Goal: Task Accomplishment & Management: Manage account settings

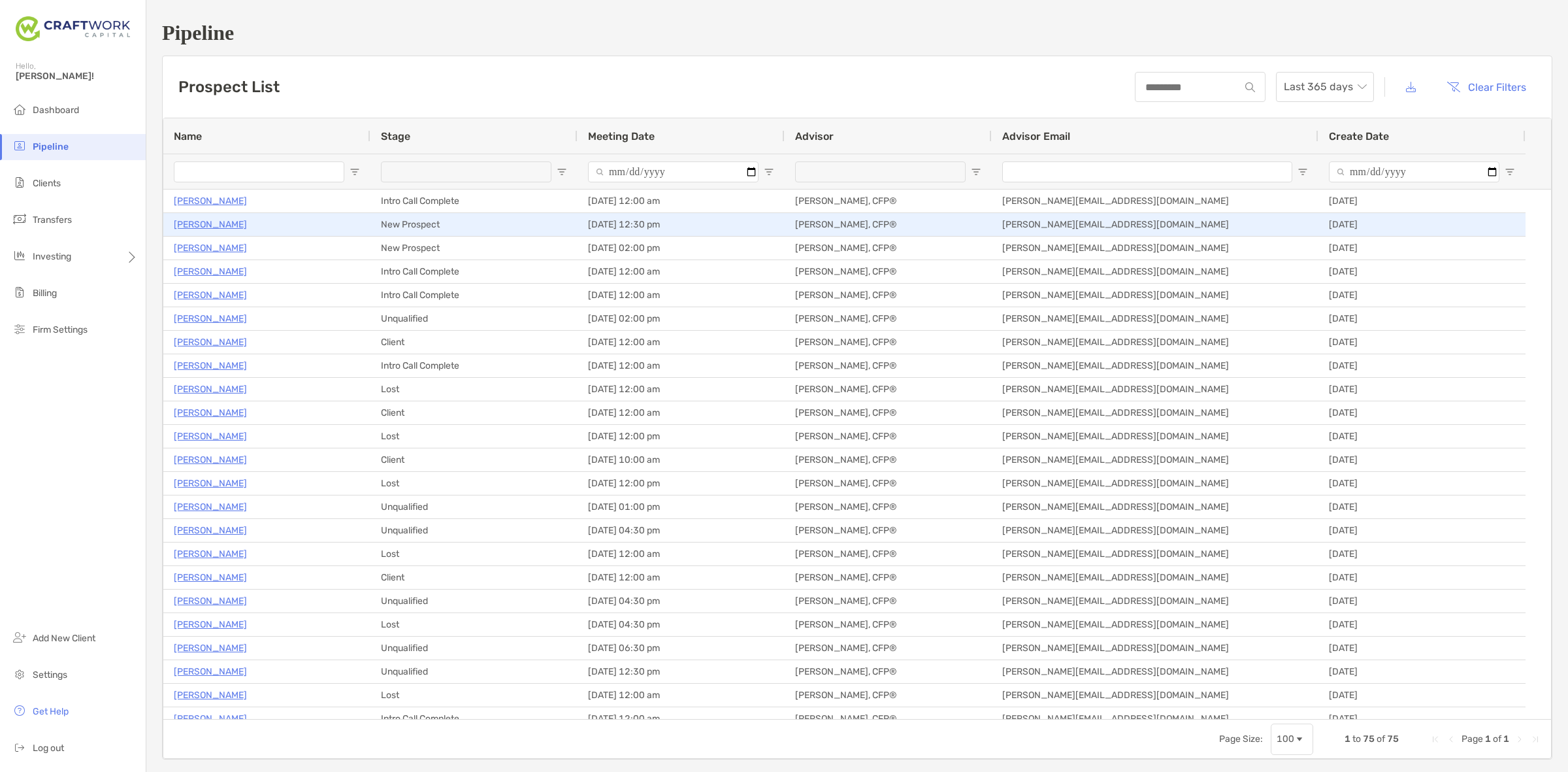
click at [230, 230] on p "[PERSON_NAME]" at bounding box center [210, 224] width 73 height 16
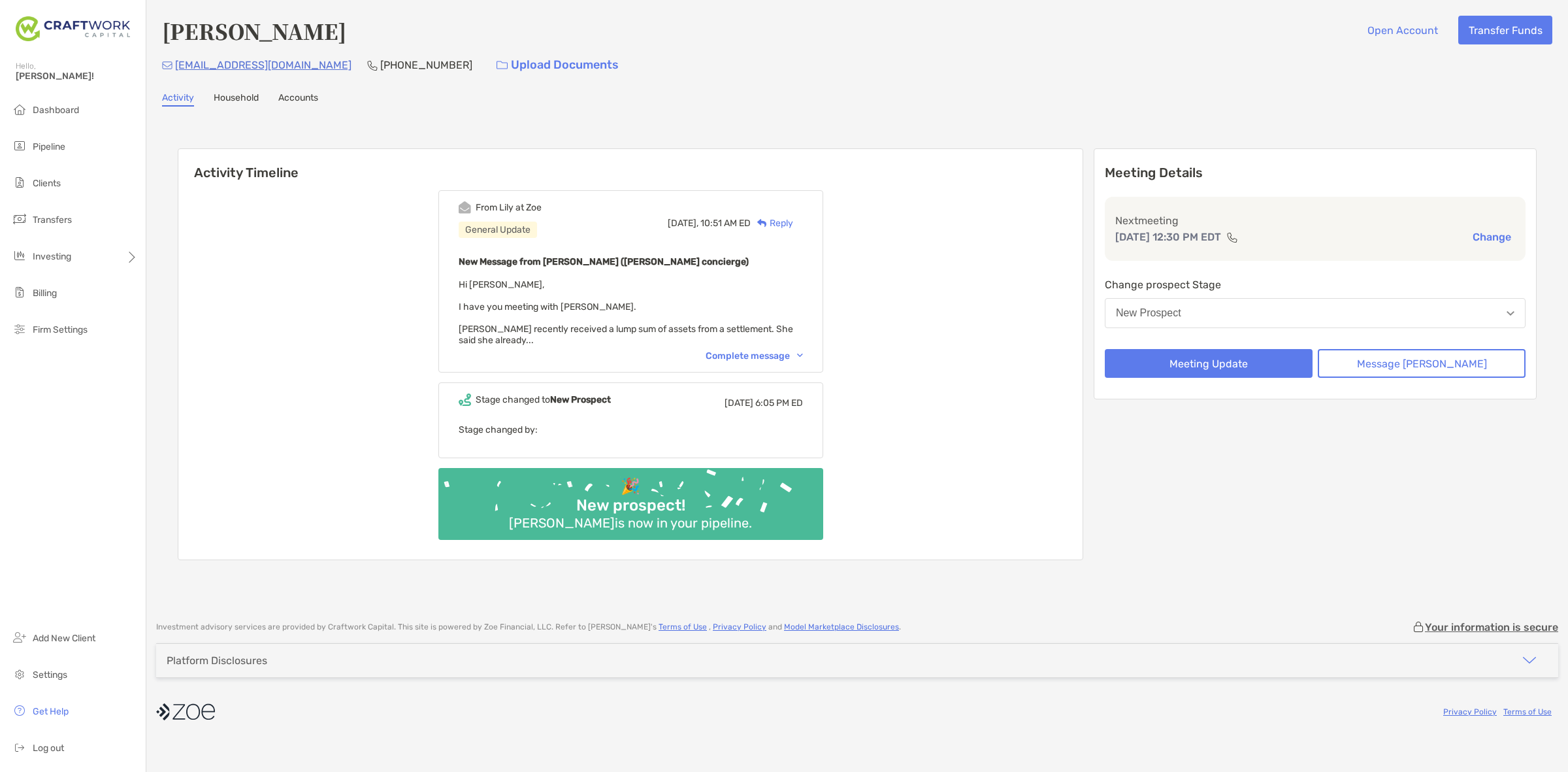
click at [780, 352] on div "Complete message" at bounding box center [754, 355] width 97 height 11
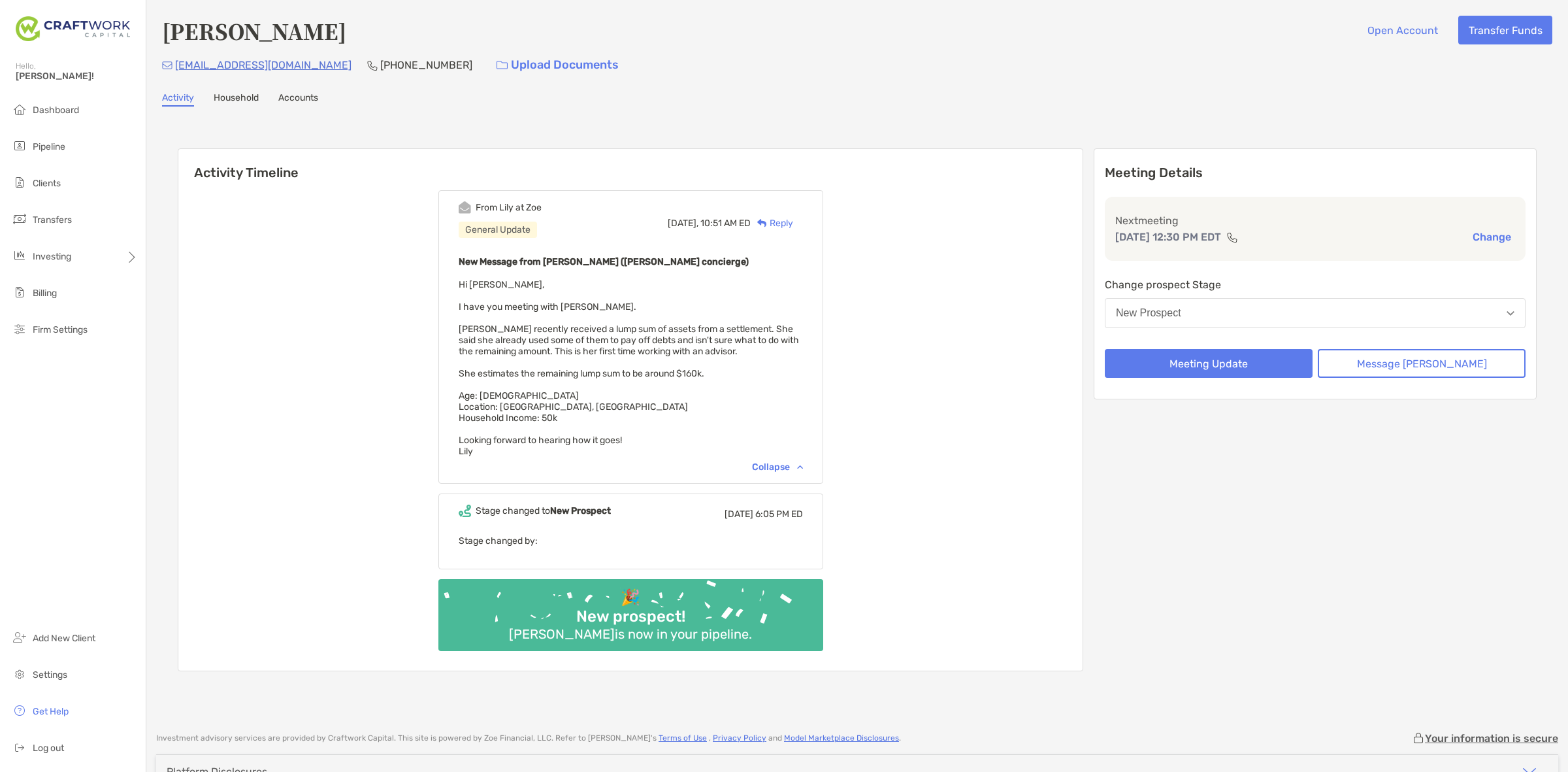
click at [1281, 306] on button "New Prospect" at bounding box center [1314, 313] width 421 height 30
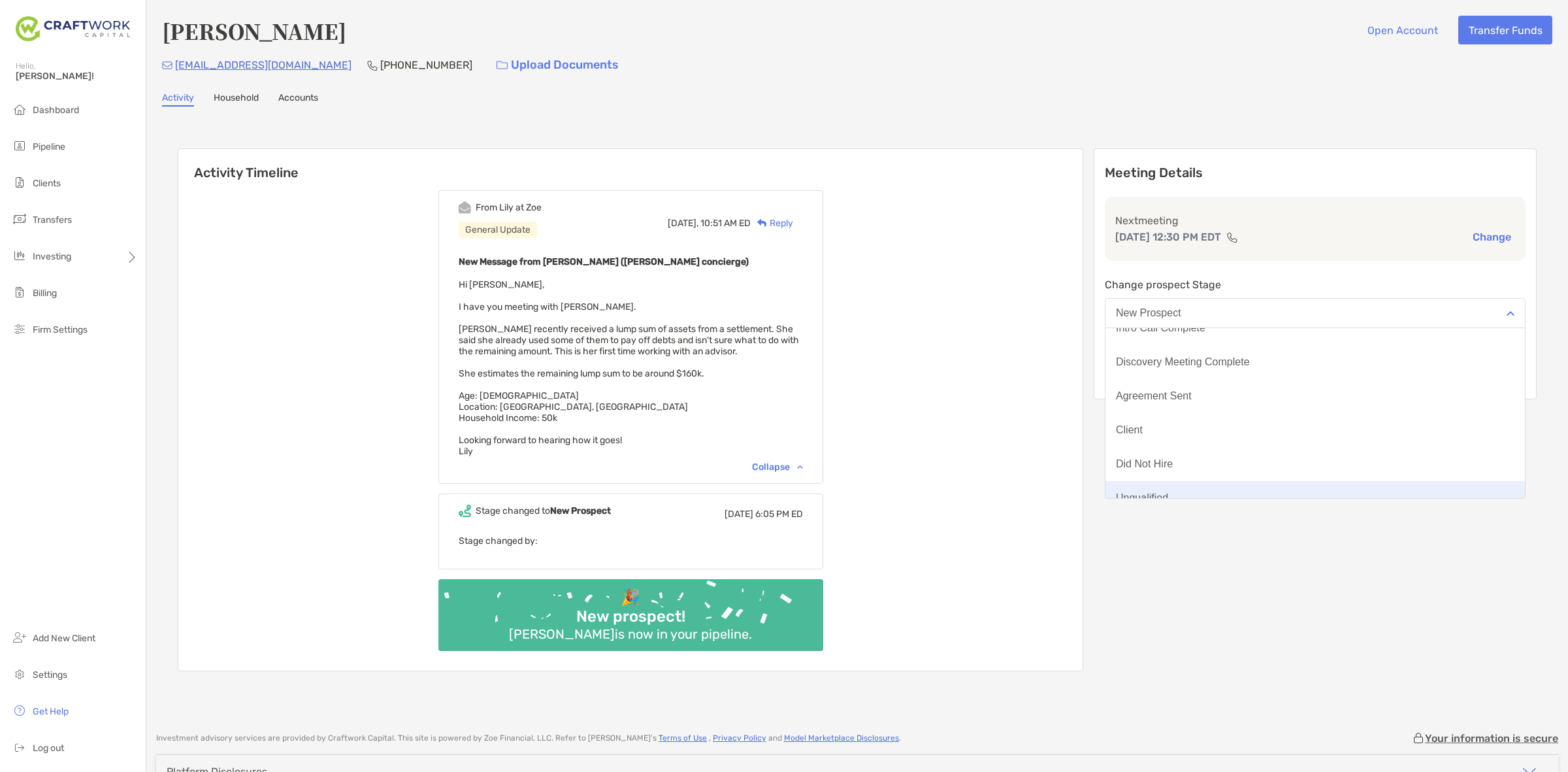
scroll to position [102, 0]
click at [1251, 469] on button "No Show" at bounding box center [1314, 481] width 419 height 34
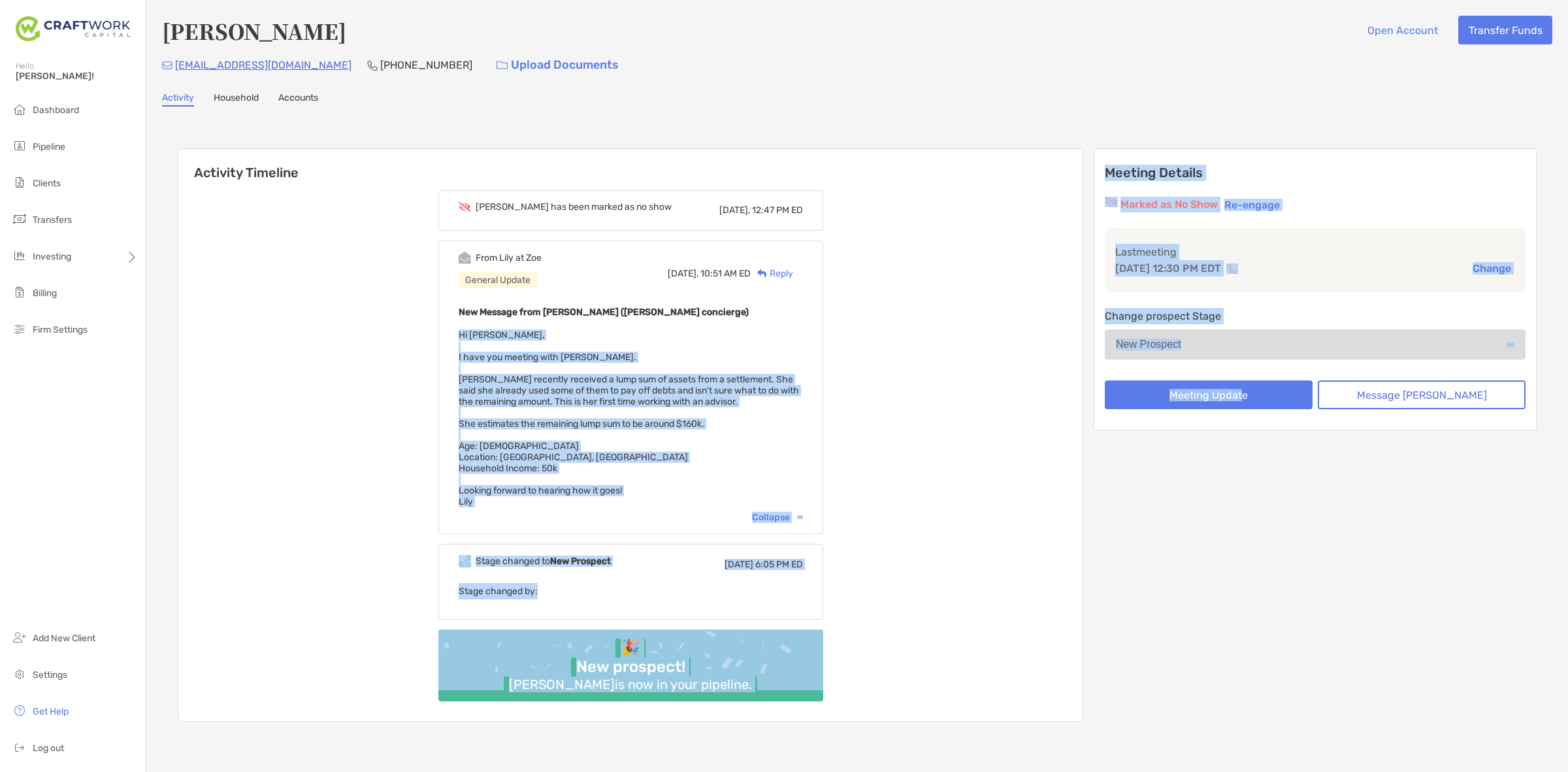
drag, startPoint x: 1263, startPoint y: 375, endPoint x: 1108, endPoint y: 328, distance: 162.0
click at [1111, 328] on div "Activity Timeline Christine has been marked as no show Today, 12:47 PM ED From …" at bounding box center [857, 436] width 1359 height 603
